Goal: Information Seeking & Learning: Stay updated

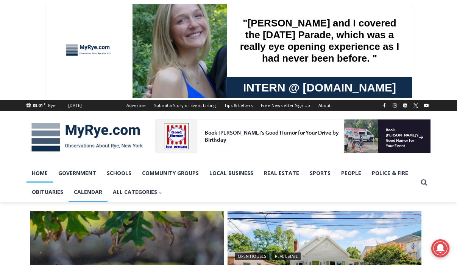
click at [95, 190] on link "Calendar" at bounding box center [87, 192] width 39 height 19
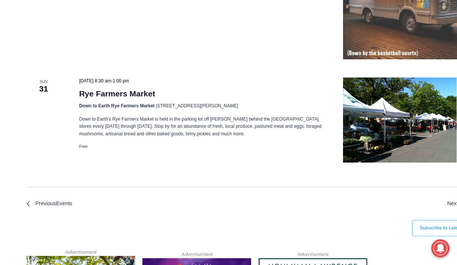
scroll to position [1896, 0]
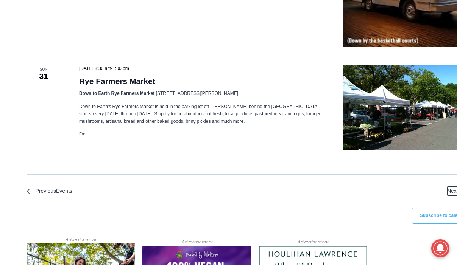
click at [447, 193] on span "Next Events" at bounding box center [460, 191] width 27 height 9
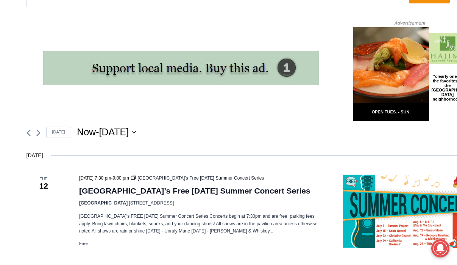
scroll to position [0, 0]
